Goal: Navigation & Orientation: Find specific page/section

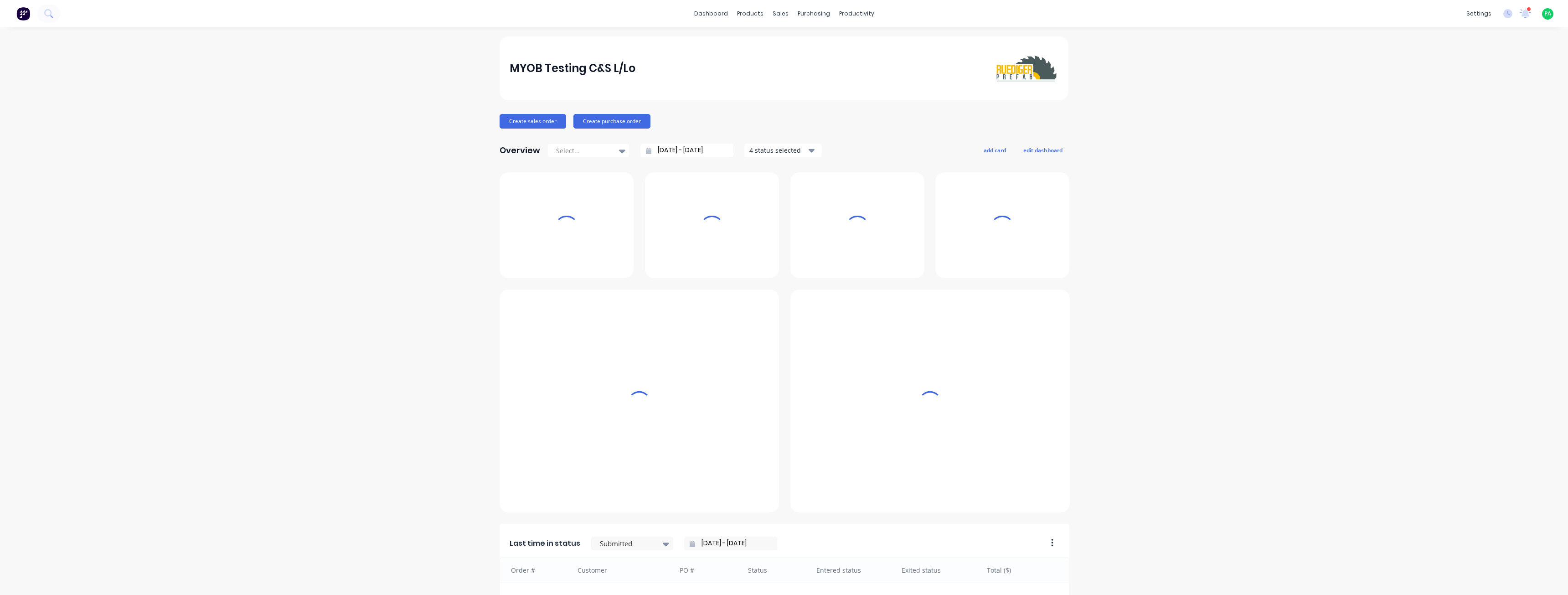
drag, startPoint x: 205, startPoint y: 309, endPoint x: 207, endPoint y: 290, distance: 19.1
click at [205, 309] on div "MYOB Testing C&S L/Lo Create sales order Create purchase order Overview Select.…" at bounding box center [784, 450] width 1568 height 827
click at [792, 44] on div "Sales Orders" at bounding box center [811, 44] width 38 height 8
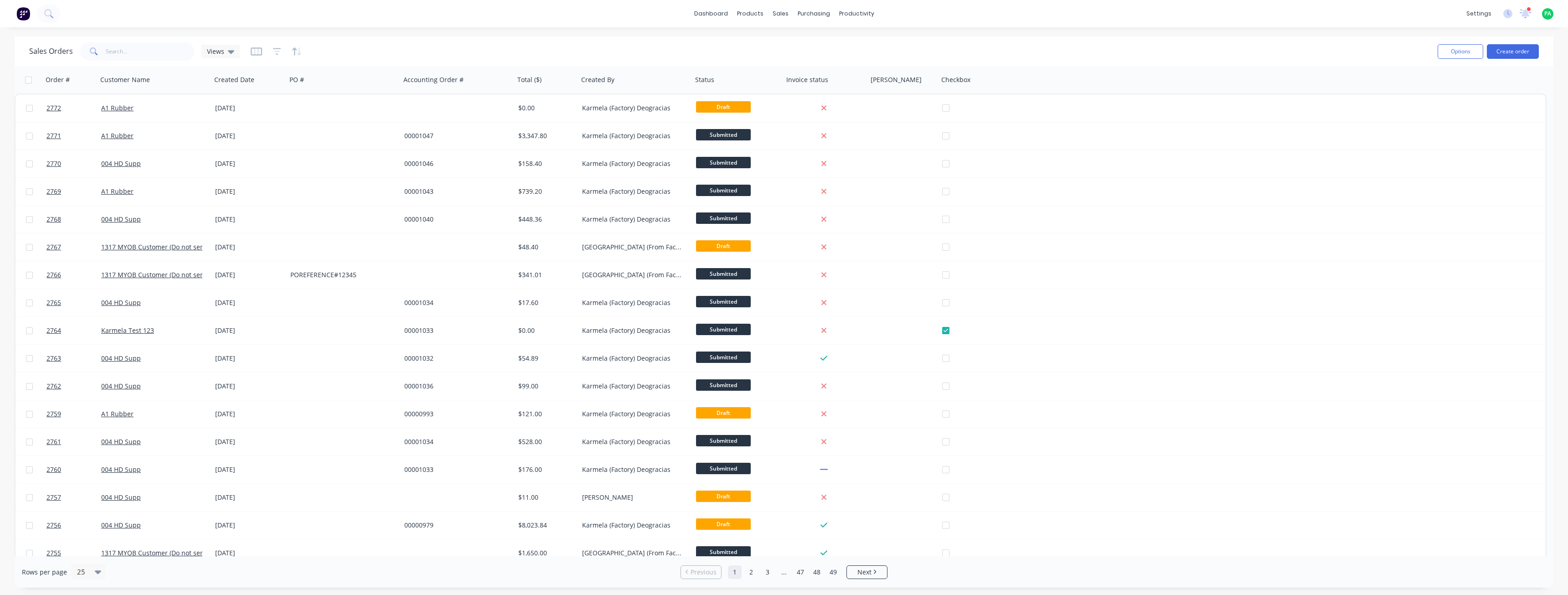
click at [0, 321] on div "Sales Orders Views Options Create order Order # Customer Name Created Date PO #…" at bounding box center [784, 311] width 1568 height 551
click at [554, 45] on div "Sales Orders Views" at bounding box center [730, 51] width 1401 height 22
click at [667, 39] on div "Sales Orders Views Options Create order" at bounding box center [784, 51] width 1539 height 29
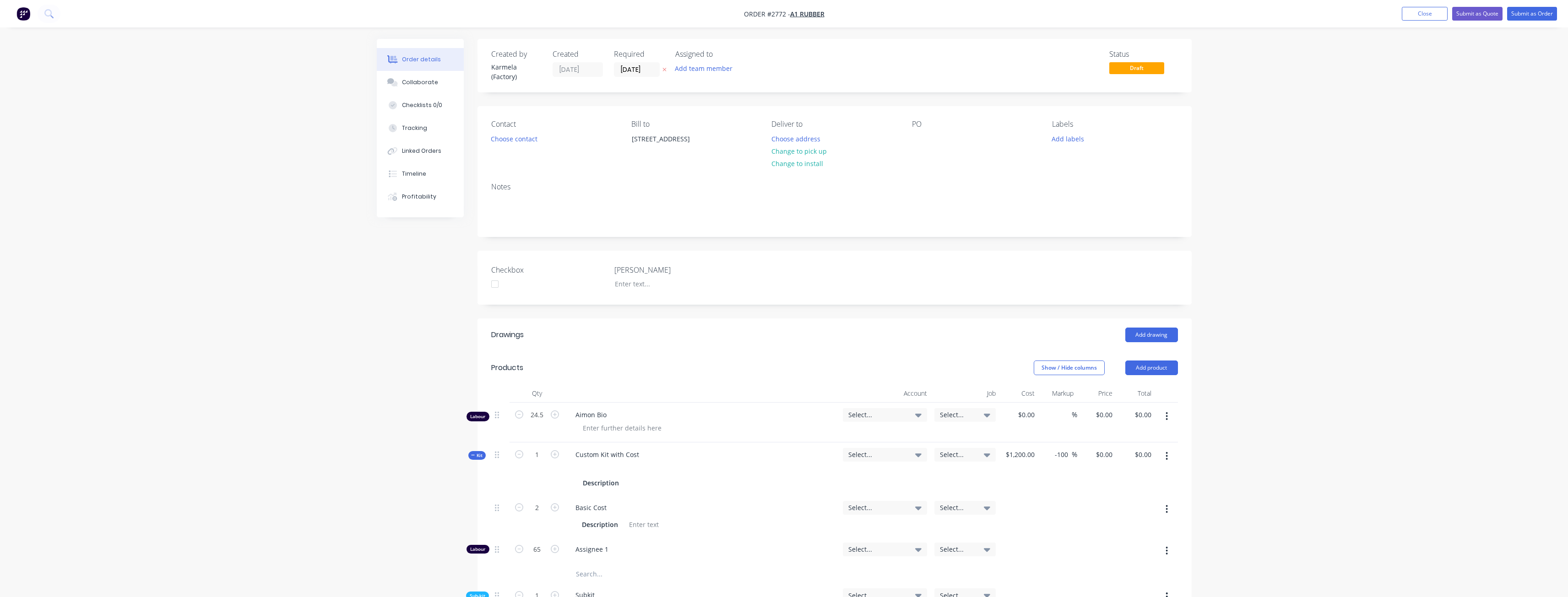
click at [767, 244] on div "Created by Karmela (Factory) Created 12/08/25 Required 12/08/25 Assigned to Add…" at bounding box center [834, 473] width 714 height 867
